Goal: Find specific page/section: Find specific page/section

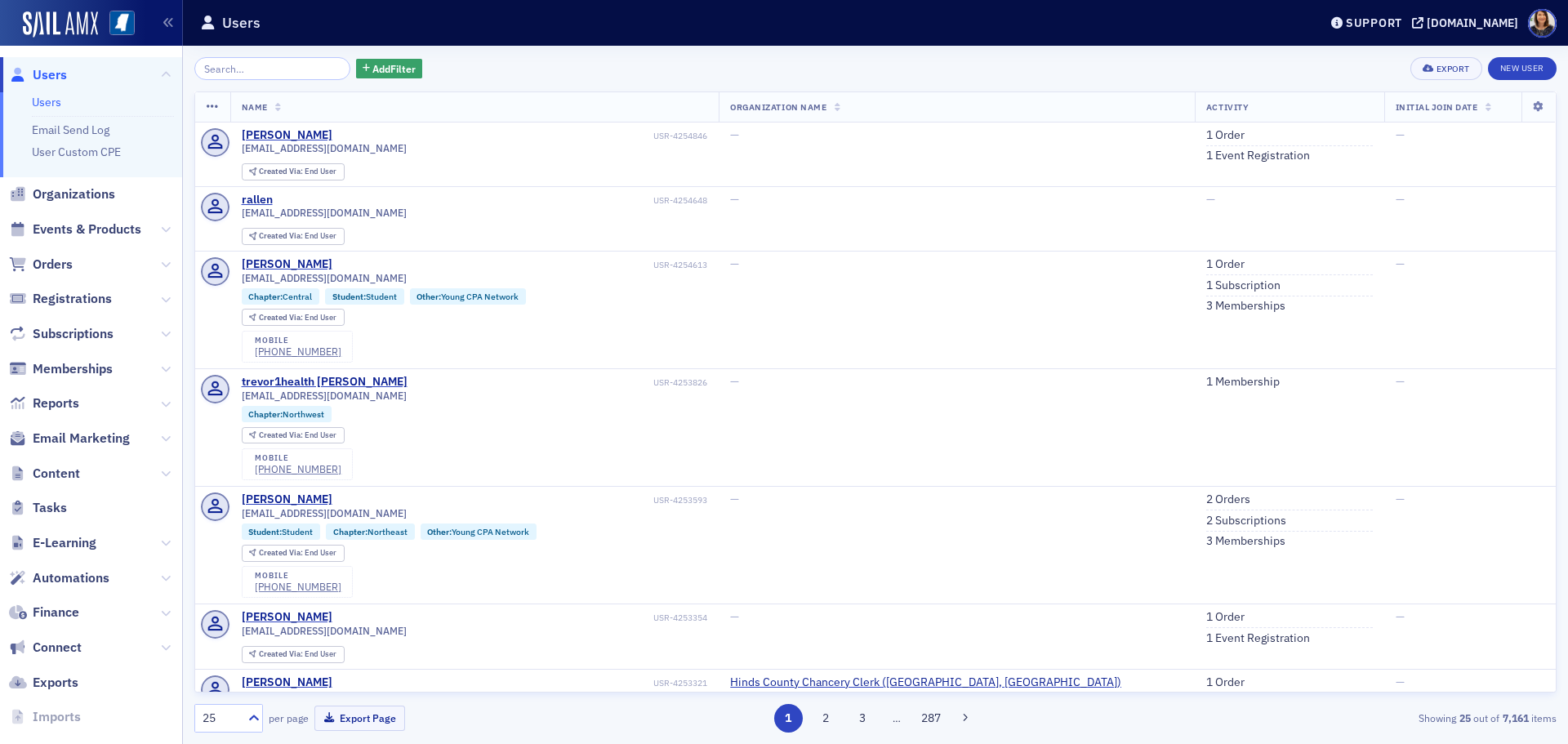
click at [578, 68] on div "Add Filter Export New User" at bounding box center [875, 68] width 1362 height 23
click at [296, 68] on input "search" at bounding box center [273, 68] width 156 height 23
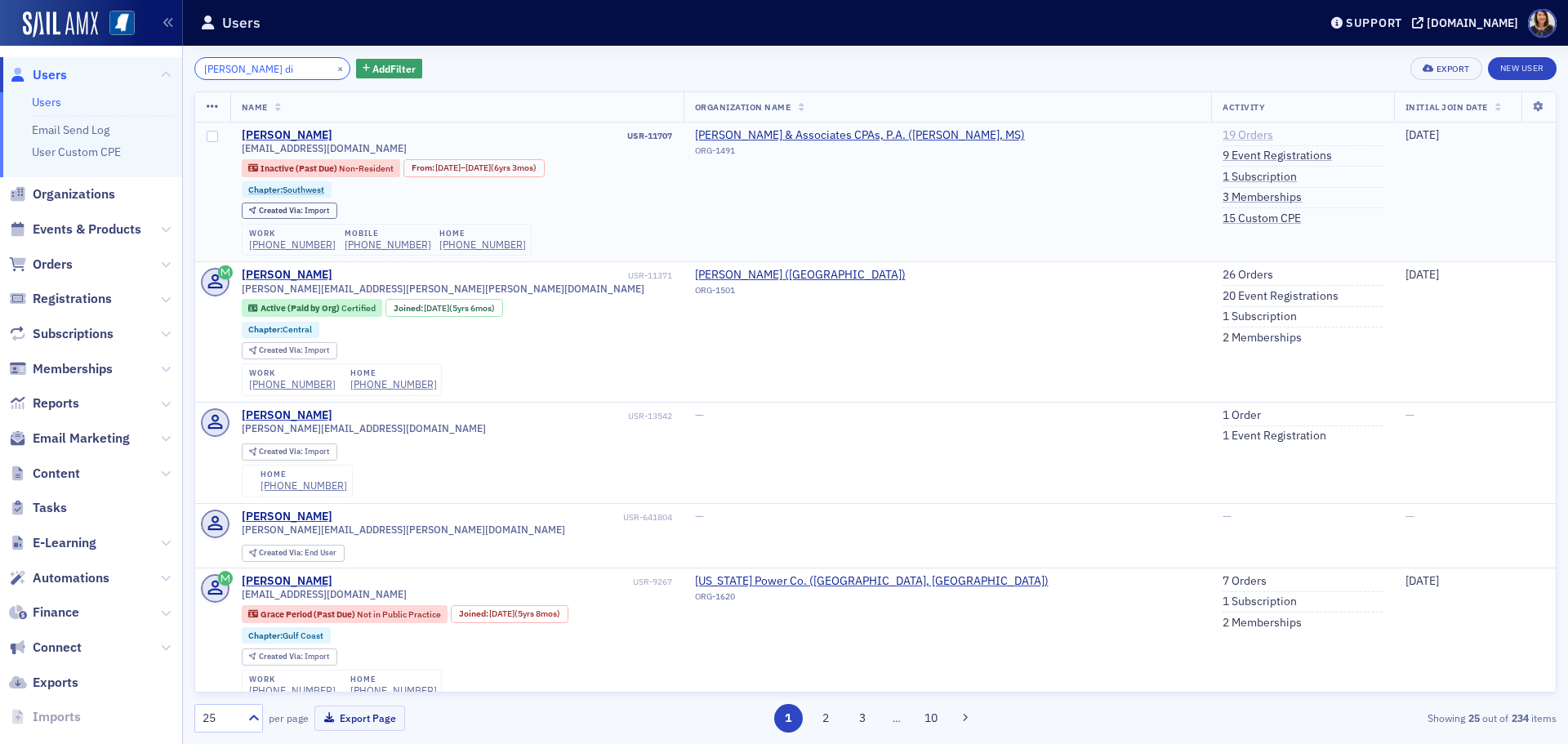
type input "[PERSON_NAME] di"
click at [1222, 132] on link "19 Orders" at bounding box center [1248, 135] width 51 height 14
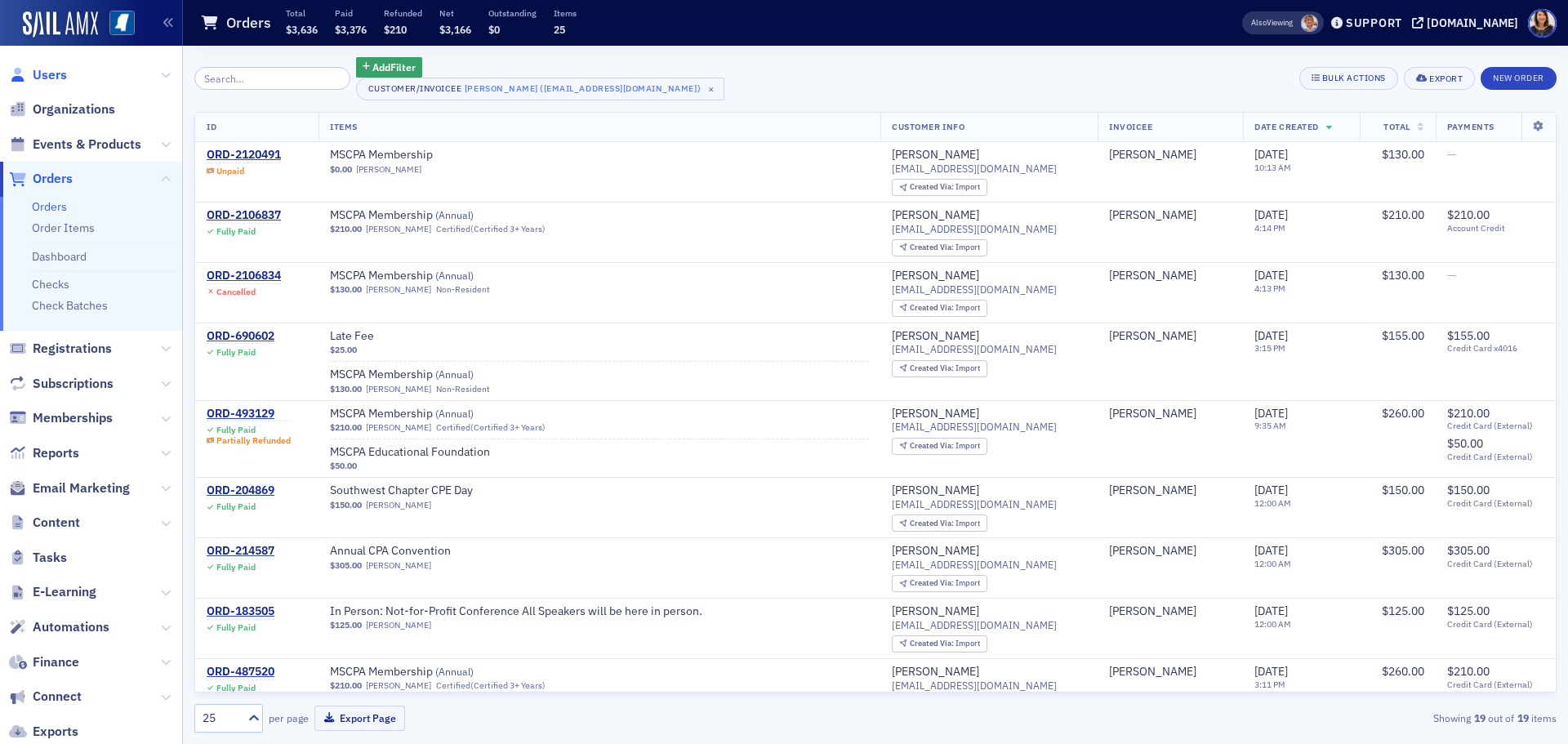
click at [53, 70] on span "Users" at bounding box center [49, 75] width 34 height 18
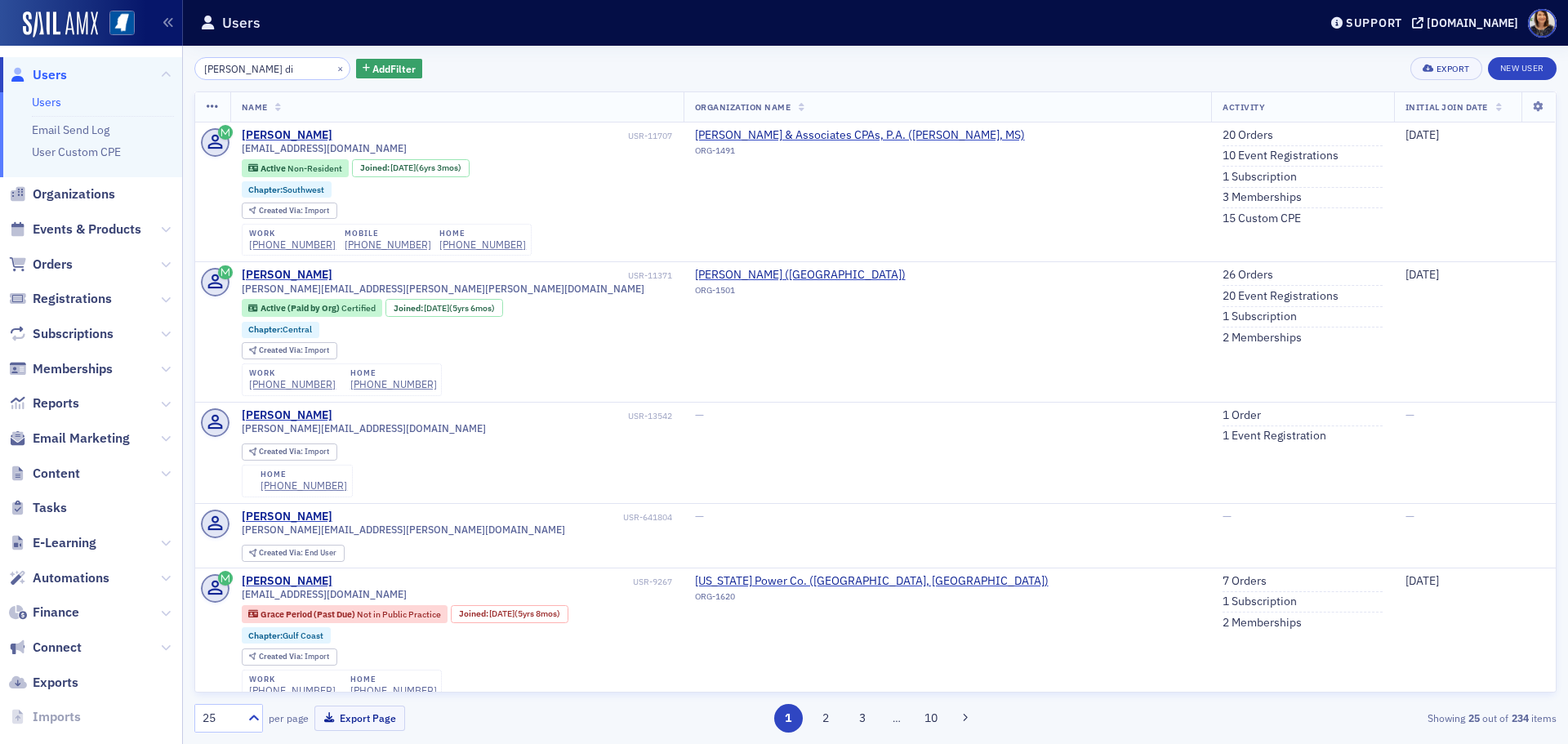
click at [42, 72] on span "Users" at bounding box center [49, 75] width 34 height 18
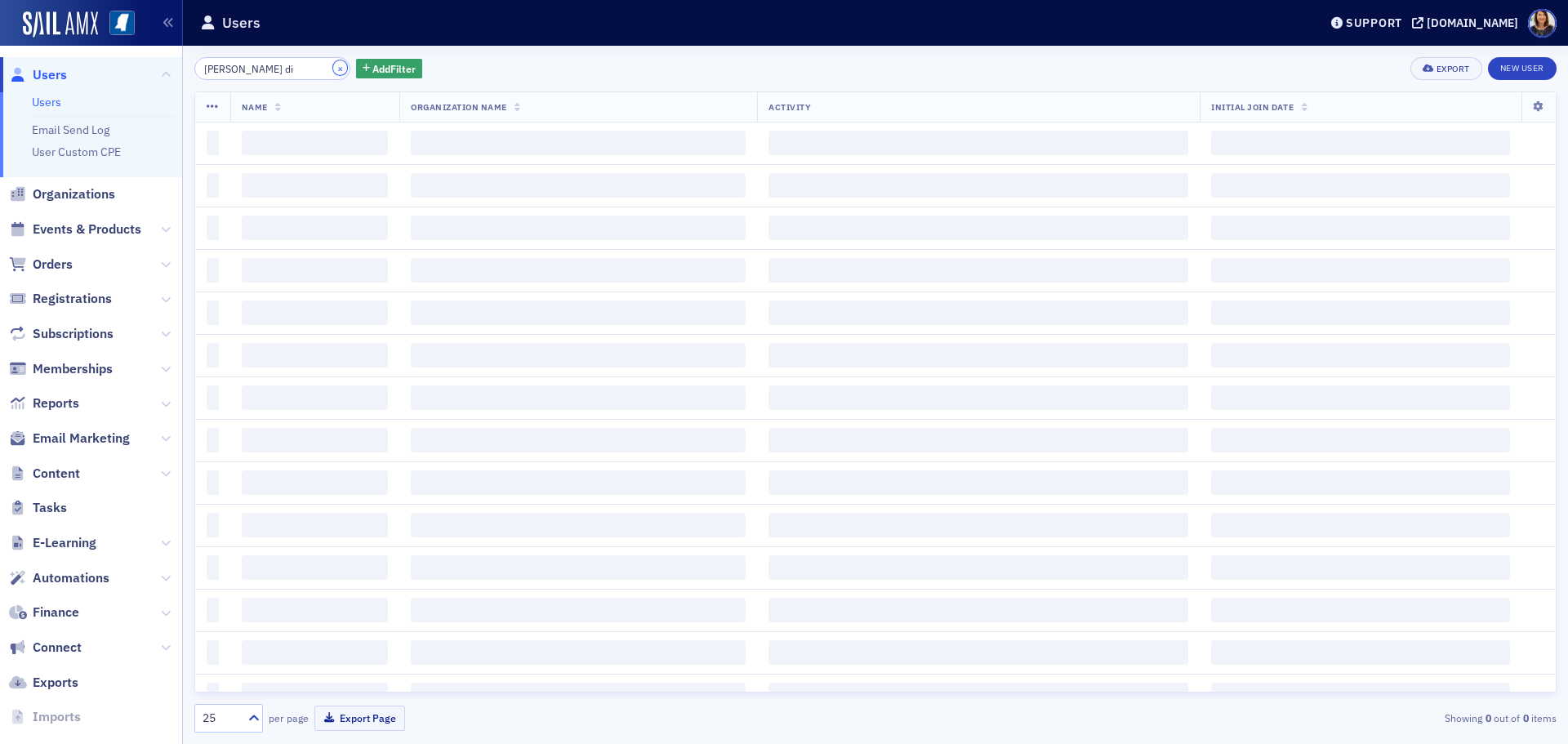
click at [333, 72] on button "×" at bounding box center [340, 67] width 14 height 14
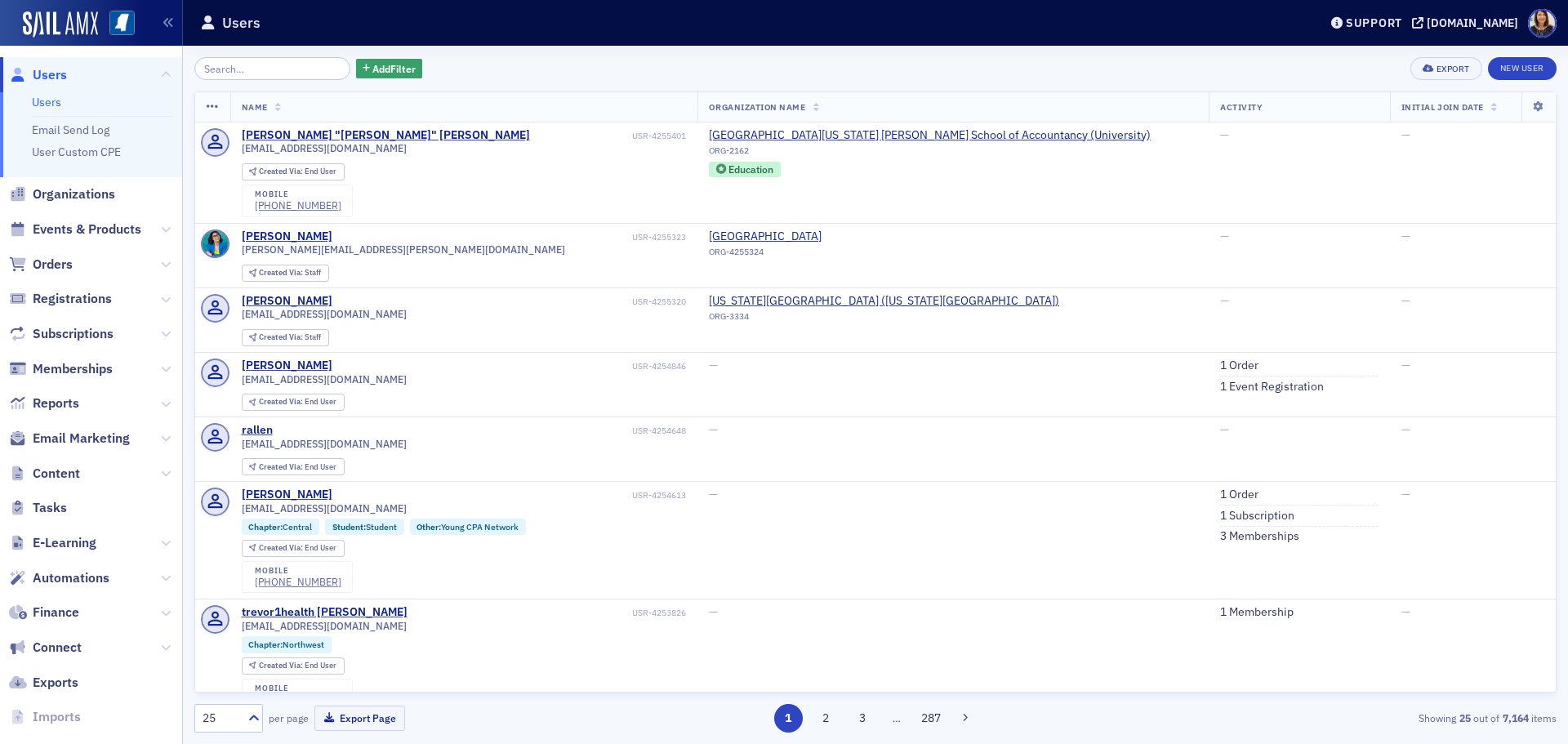
click at [44, 75] on span "Users" at bounding box center [49, 75] width 34 height 18
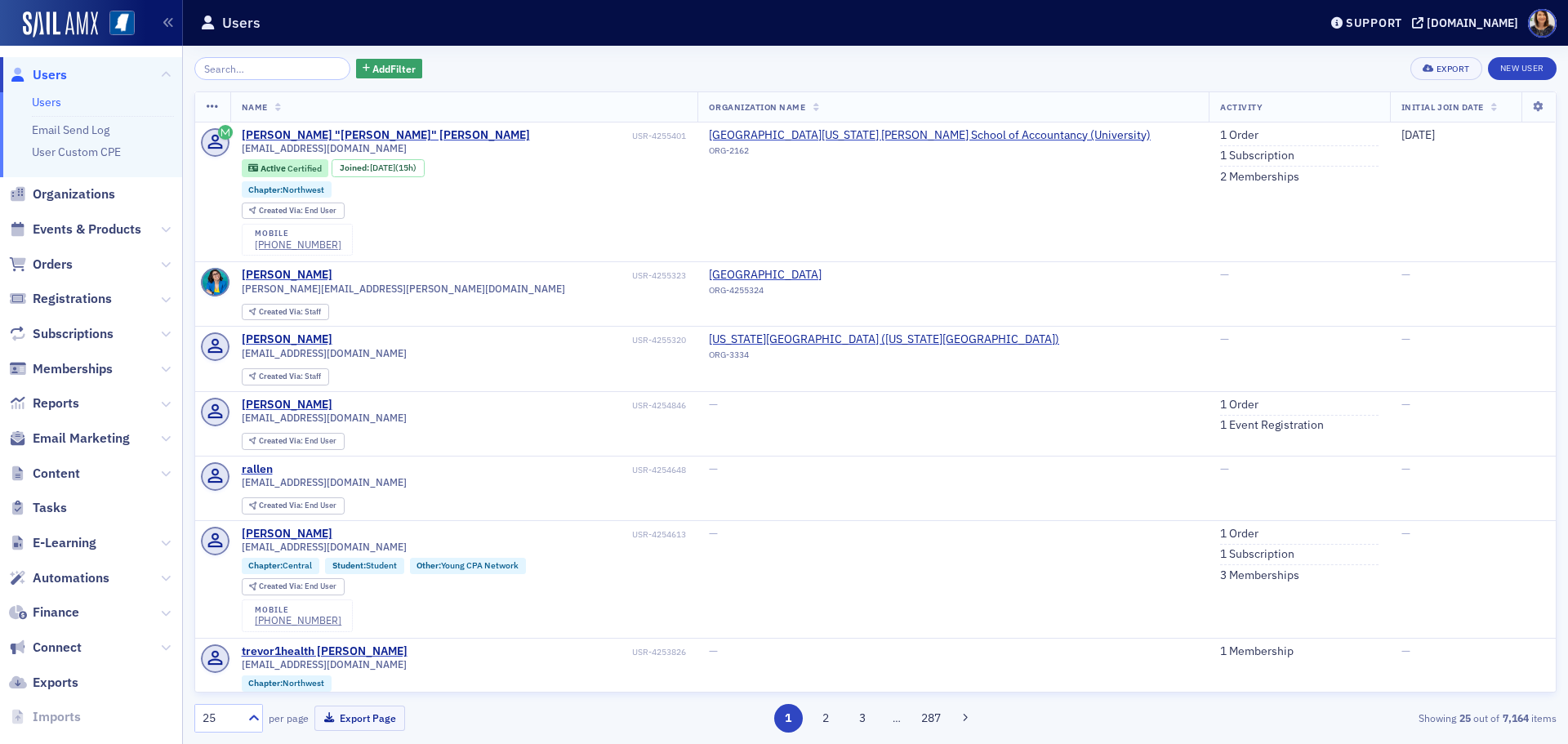
click at [47, 77] on span "Users" at bounding box center [49, 75] width 34 height 18
click at [42, 70] on span "Users" at bounding box center [49, 75] width 34 height 18
click at [1220, 555] on link "2 Subscriptions" at bounding box center [1260, 554] width 80 height 14
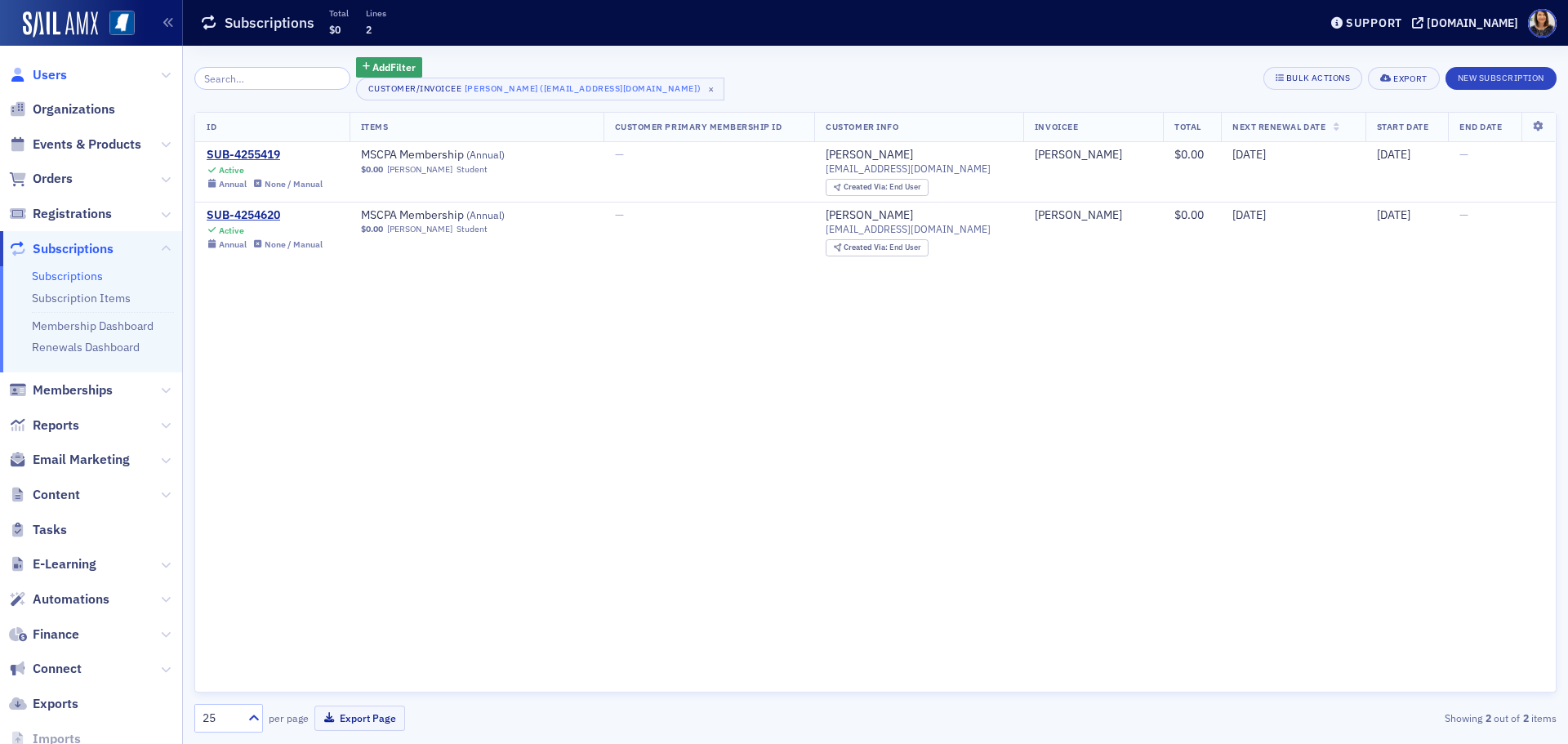
click at [45, 77] on span "Users" at bounding box center [49, 75] width 34 height 18
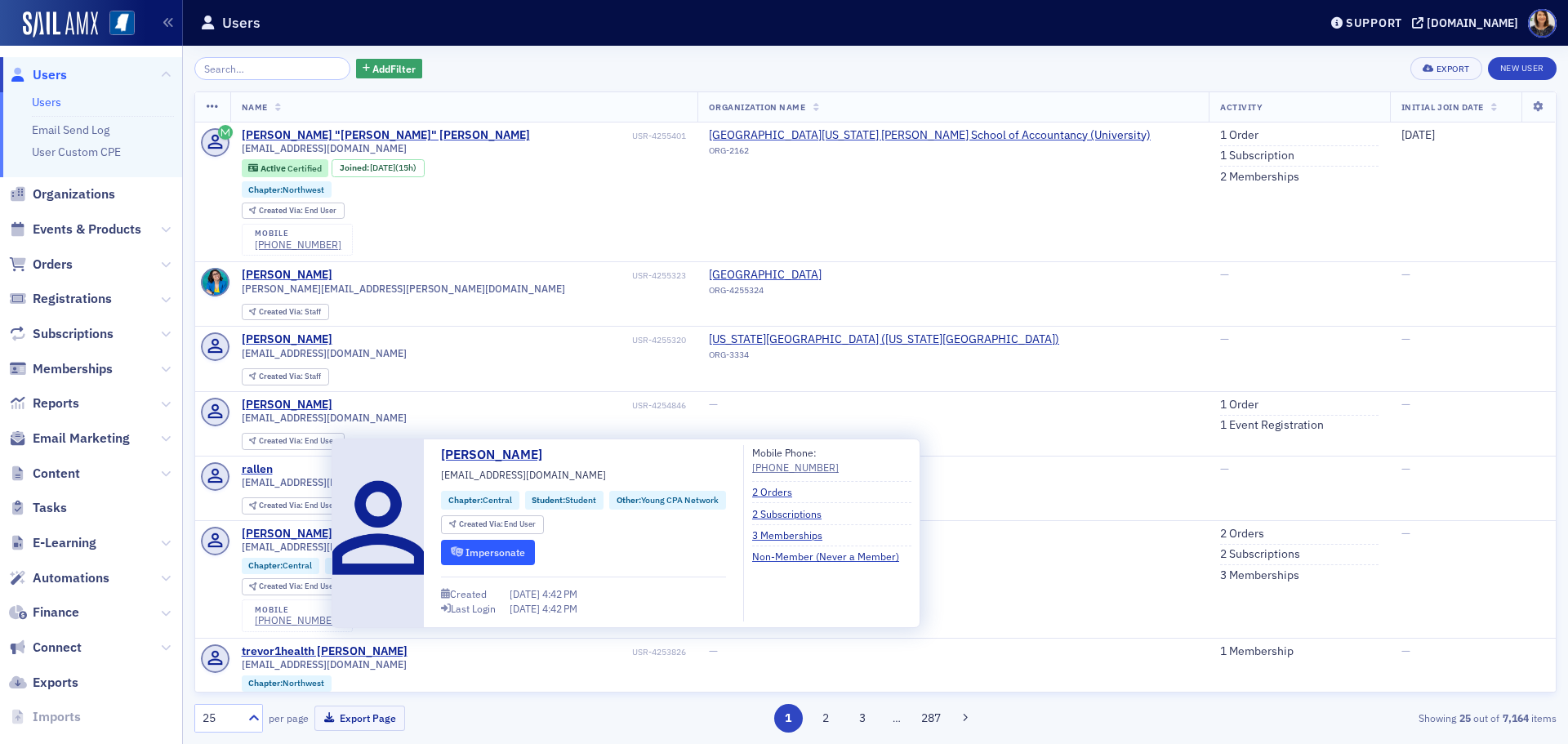
click at [507, 555] on button "Impersonate" at bounding box center [487, 553] width 94 height 25
